Goal: Task Accomplishment & Management: Complete application form

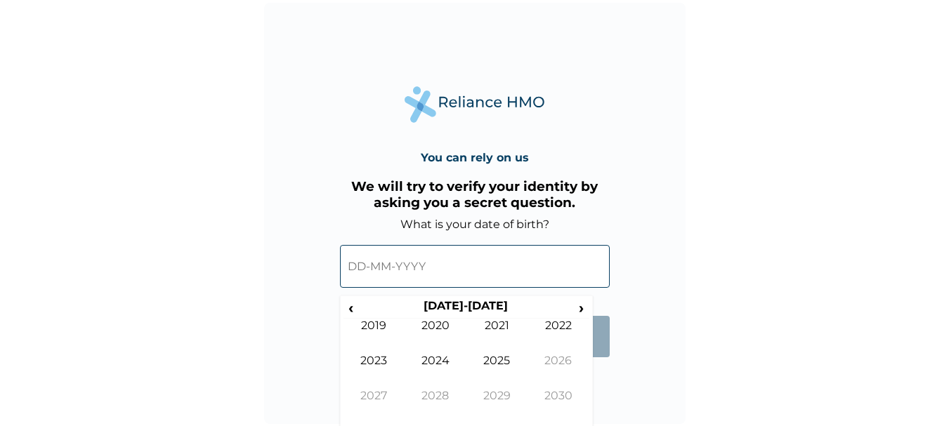
click at [393, 259] on input "text" at bounding box center [475, 266] width 270 height 43
click at [348, 306] on span "‹" at bounding box center [351, 308] width 15 height 18
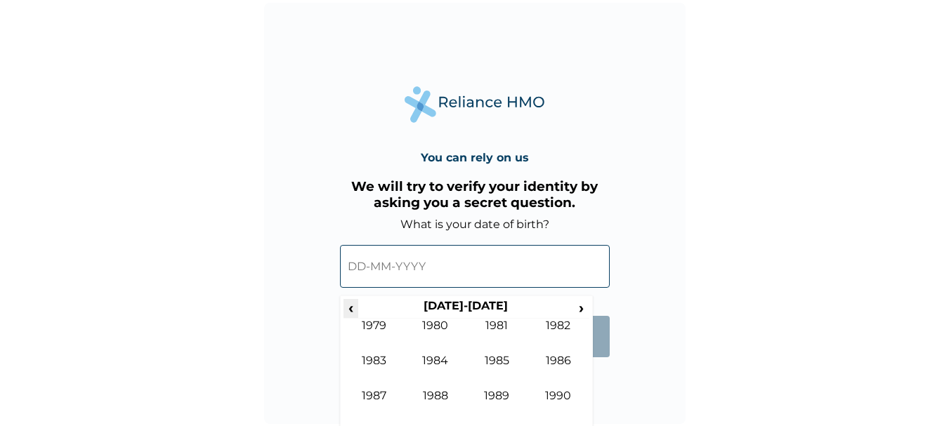
click at [348, 306] on span "‹" at bounding box center [351, 308] width 15 height 18
click at [576, 310] on span "›" at bounding box center [581, 308] width 15 height 18
click at [441, 397] on td "1988" at bounding box center [436, 406] width 62 height 35
click at [463, 301] on th "1988" at bounding box center [466, 309] width 216 height 20
click at [431, 396] on td "1988" at bounding box center [436, 406] width 62 height 35
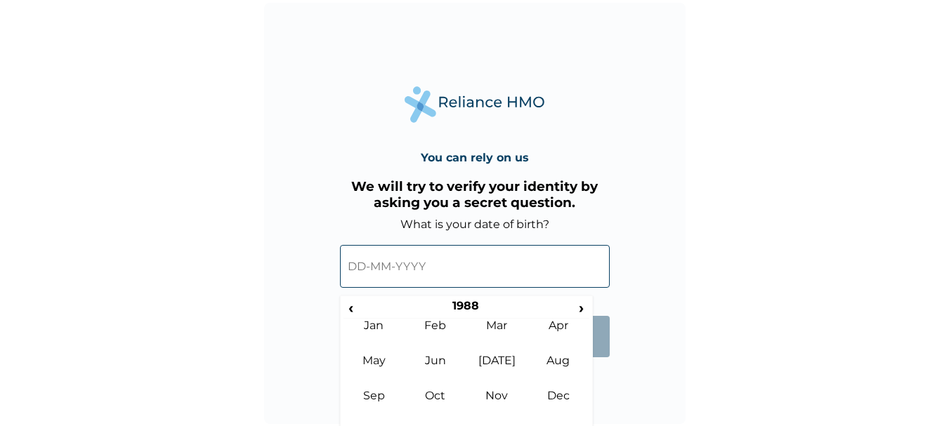
click at [362, 266] on input "text" at bounding box center [475, 266] width 270 height 43
click at [399, 268] on input "text" at bounding box center [475, 266] width 270 height 43
click at [470, 306] on th "1988" at bounding box center [466, 309] width 216 height 20
click at [351, 311] on span "‹" at bounding box center [351, 308] width 15 height 18
click at [580, 308] on span "›" at bounding box center [581, 308] width 15 height 18
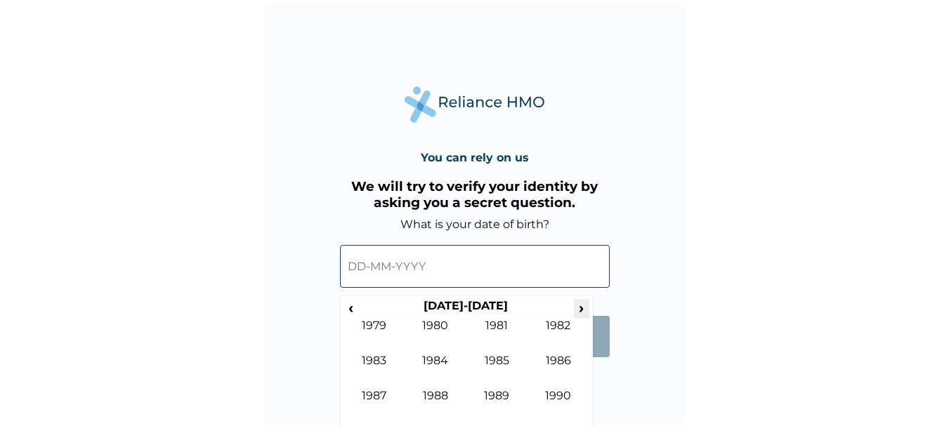
click at [580, 308] on span "›" at bounding box center [581, 308] width 15 height 18
click at [347, 308] on span "‹" at bounding box center [351, 308] width 15 height 18
click at [436, 398] on td "1988" at bounding box center [436, 406] width 62 height 35
click at [371, 266] on input "text" at bounding box center [475, 266] width 270 height 43
click at [615, 389] on div "You can rely on us We will try to verify your identity by asking you a secret q…" at bounding box center [475, 214] width 422 height 422
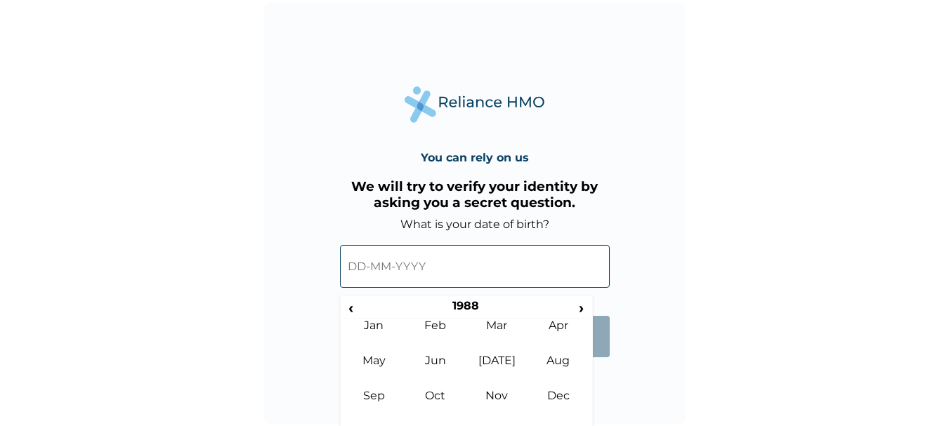
scroll to position [1, 0]
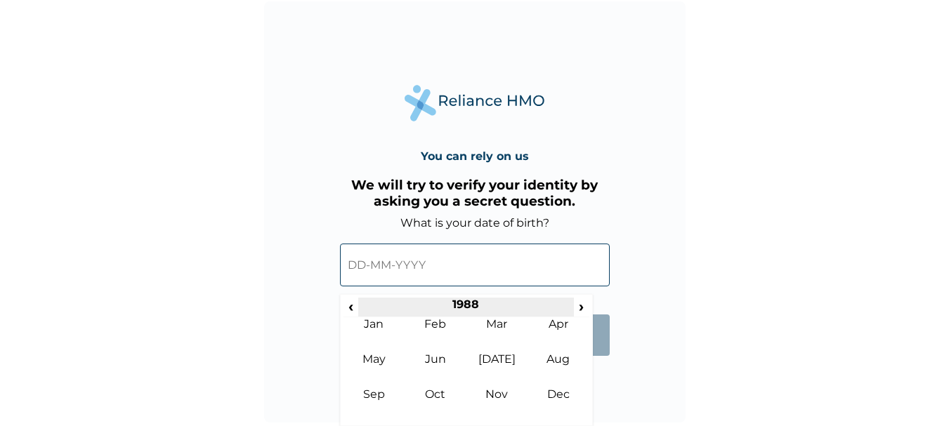
click at [454, 306] on th "1988" at bounding box center [466, 308] width 216 height 20
click at [461, 305] on th "[DATE]-[DATE]" at bounding box center [466, 308] width 216 height 20
click at [456, 306] on th "[DATE]-[DATE]" at bounding box center [466, 308] width 216 height 20
click at [384, 263] on input "text" at bounding box center [475, 265] width 270 height 43
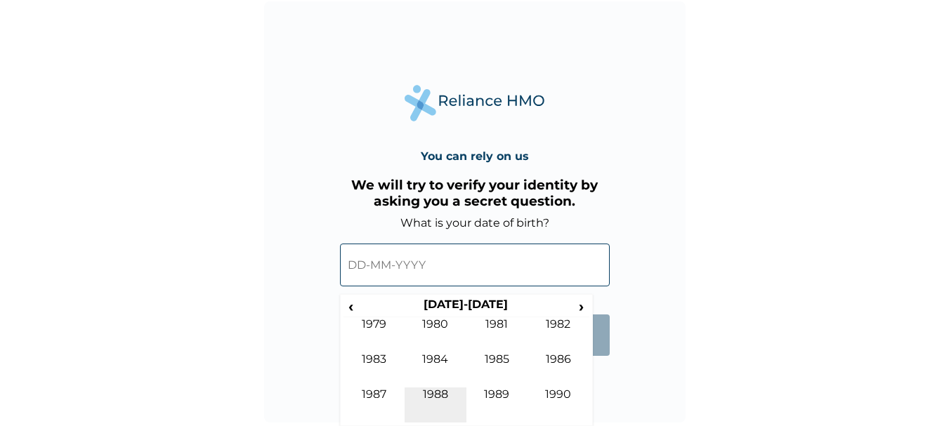
click at [438, 399] on td "1988" at bounding box center [436, 405] width 62 height 35
click at [397, 277] on input "text" at bounding box center [475, 265] width 270 height 43
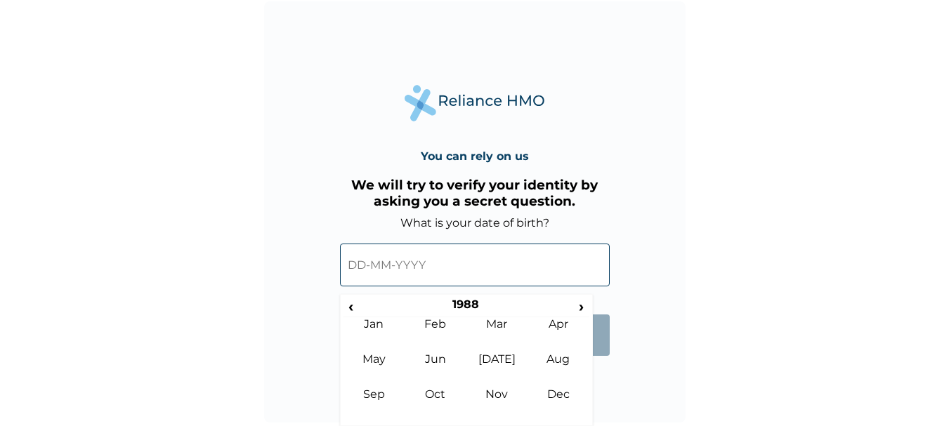
click at [397, 277] on input "text" at bounding box center [475, 265] width 270 height 43
click at [609, 384] on div "You can rely on us We will try to verify your identity by asking you a secret q…" at bounding box center [475, 212] width 422 height 422
click at [592, 289] on form "What is your date of birth? ‹ [DEMOGRAPHIC_DATA] › Jan Feb Mar Apr May Jun [DAT…" at bounding box center [475, 293] width 270 height 154
click at [582, 308] on span "›" at bounding box center [581, 307] width 15 height 18
click at [351, 311] on span "‹" at bounding box center [351, 307] width 15 height 18
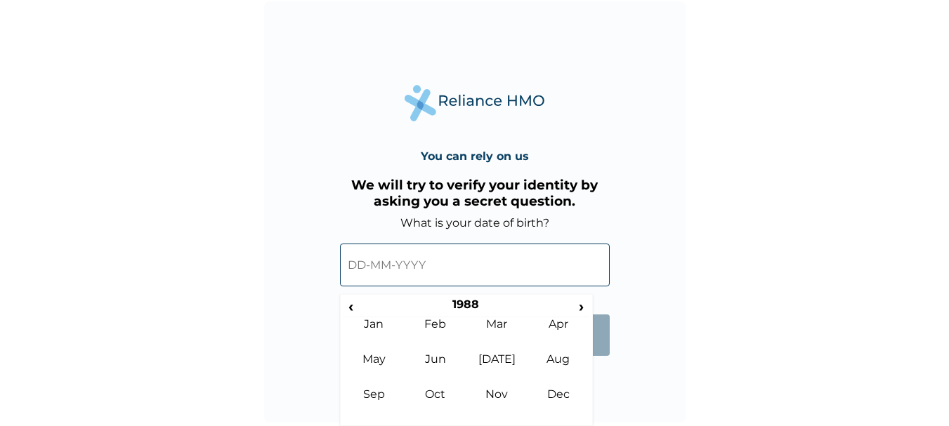
click at [362, 270] on input "text" at bounding box center [475, 265] width 270 height 43
